Goal: Task Accomplishment & Management: Use online tool/utility

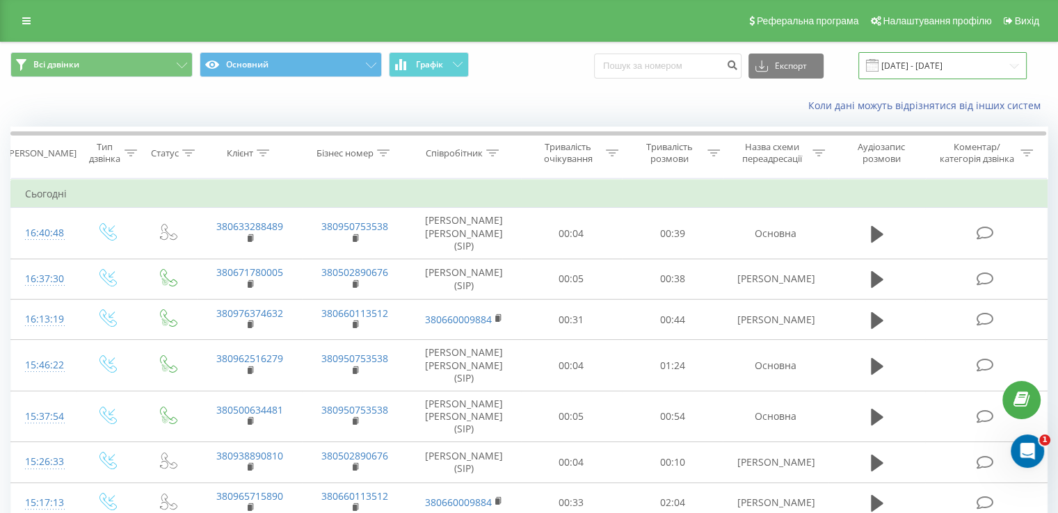
click at [920, 65] on input "[DATE] - [DATE]" at bounding box center [942, 65] width 168 height 27
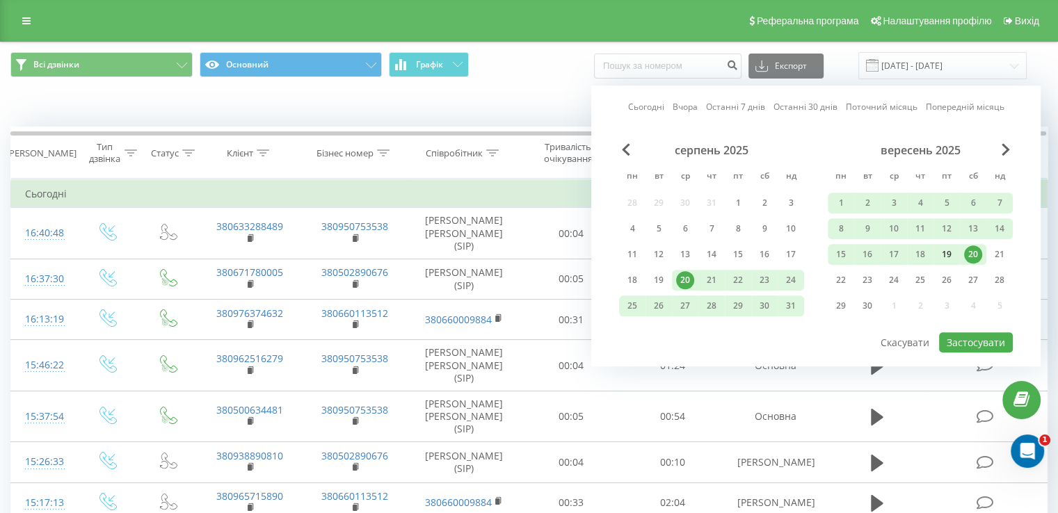
click at [941, 254] on div "19" at bounding box center [947, 255] width 18 height 18
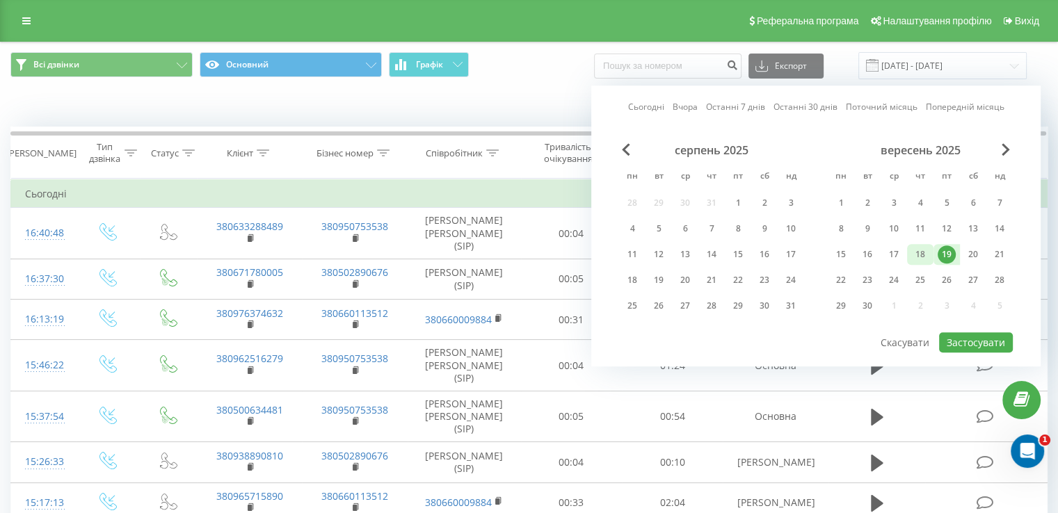
click at [926, 254] on div "18" at bounding box center [920, 255] width 18 height 18
click at [968, 342] on button "Застосувати" at bounding box center [976, 342] width 74 height 20
type input "[DATE] - [DATE]"
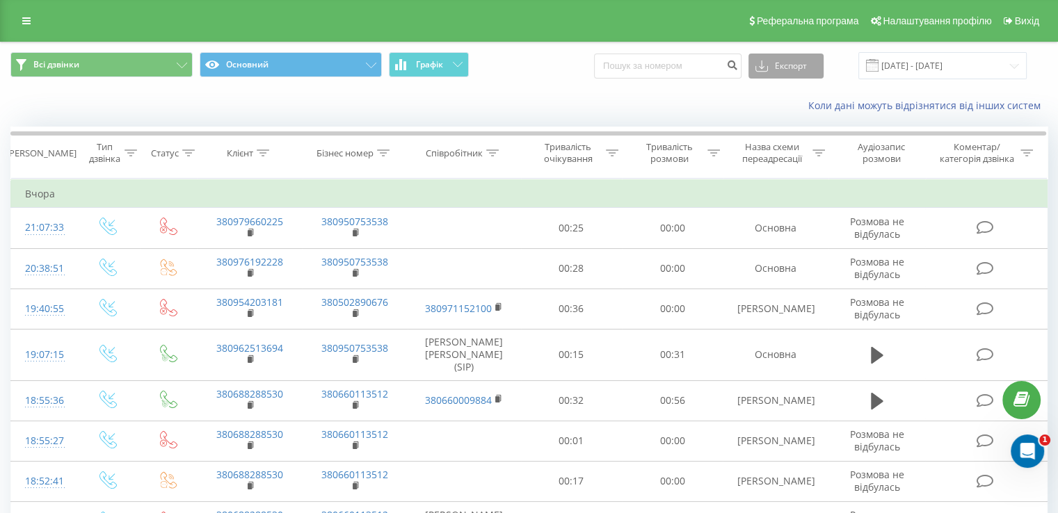
click at [778, 73] on button "Експорт" at bounding box center [785, 66] width 75 height 25
click at [780, 136] on span ".xlsx" at bounding box center [770, 141] width 20 height 13
